Goal: Find specific page/section: Find specific page/section

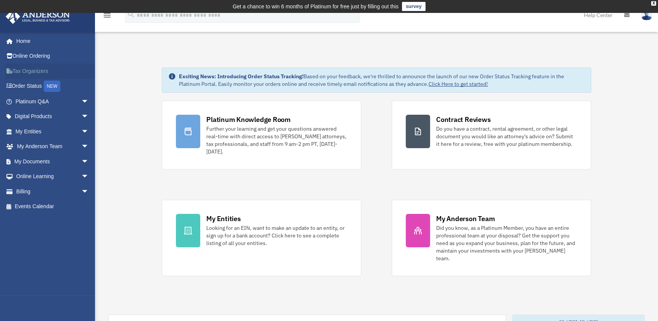
click at [14, 71] on link "Tax Organizers" at bounding box center [52, 70] width 95 height 15
click at [81, 131] on span "arrow_drop_down" at bounding box center [88, 132] width 15 height 16
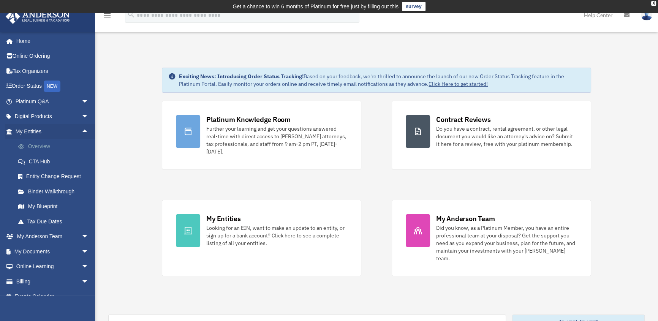
click at [41, 146] on link "Overview" at bounding box center [56, 146] width 90 height 15
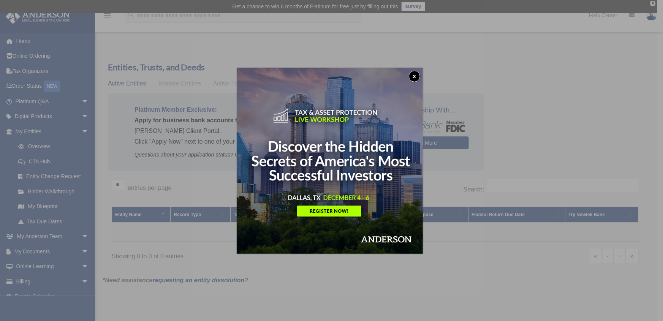
click at [417, 76] on button "x" at bounding box center [414, 76] width 11 height 11
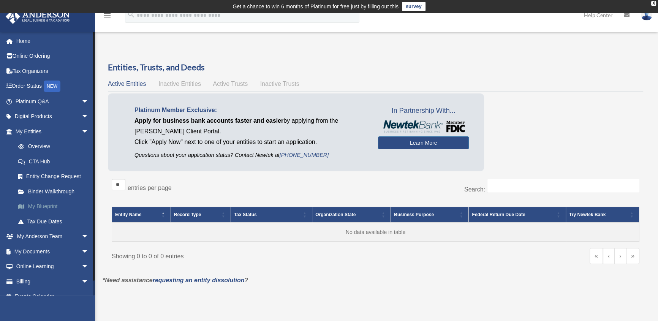
click at [40, 205] on link "My Blueprint" at bounding box center [56, 206] width 90 height 15
